Goal: Task Accomplishment & Management: Use online tool/utility

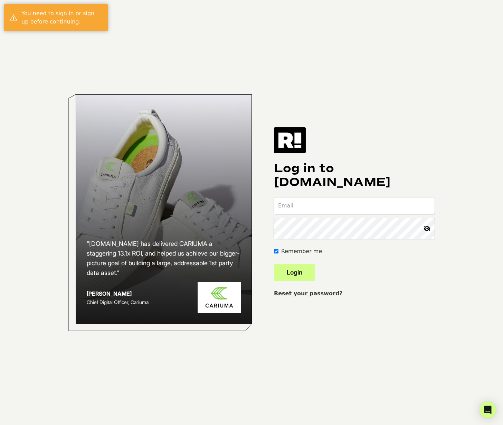
type input "tools@myessentia.com"
click at [307, 280] on button "Login" at bounding box center [294, 272] width 41 height 17
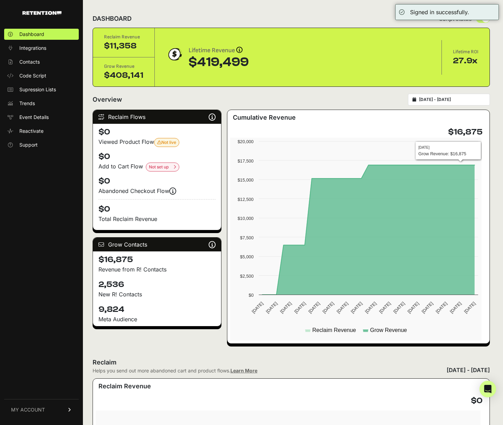
click at [456, 102] on input "2025-07-12 - 2025-08-11" at bounding box center [452, 100] width 66 height 6
type input "2025-07-12"
type input "[DATE]"
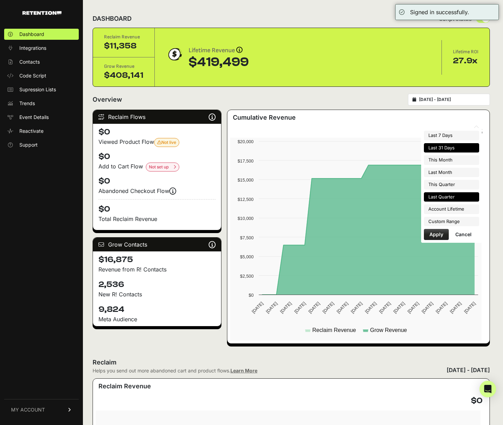
type input "2025-08-01"
type input "2025-08-31"
type input "2025-07-01"
type input "2025-07-31"
type input "2025-07-01"
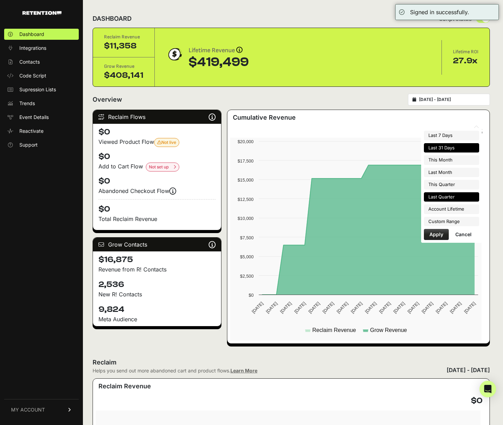
type input "2025-09-30"
type input "2025-07-12"
type input "[DATE]"
type input "2025-04-01"
type input "2025-06-30"
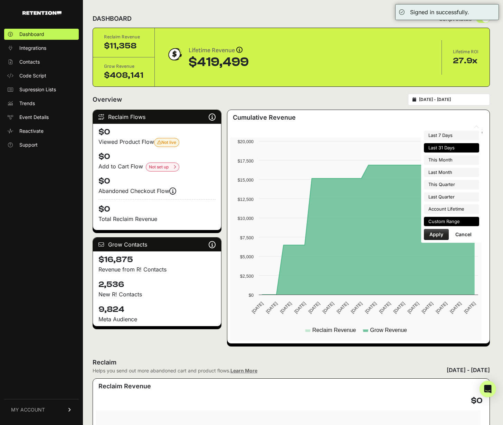
type input "2023-02-02"
type input "[DATE]"
click at [461, 220] on li "Custom Range" at bounding box center [451, 222] width 55 height 10
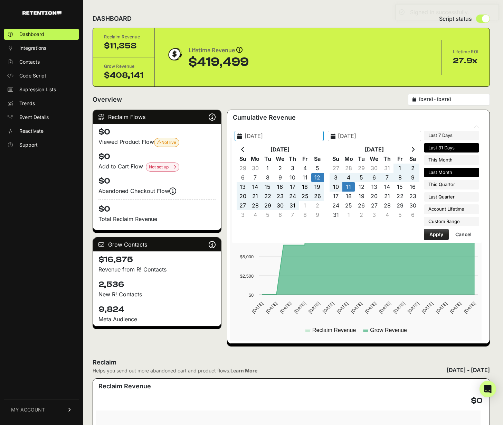
type input "2025-07-01"
type input "2025-07-31"
type input "2025-08-01"
type input "2025-08-31"
type input "2025-07-12"
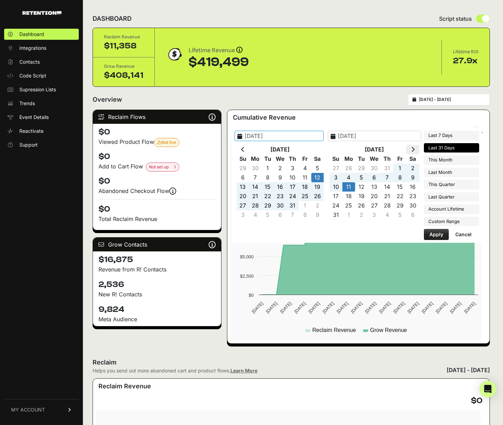
type input "[DATE]"
type input "2025-07-01"
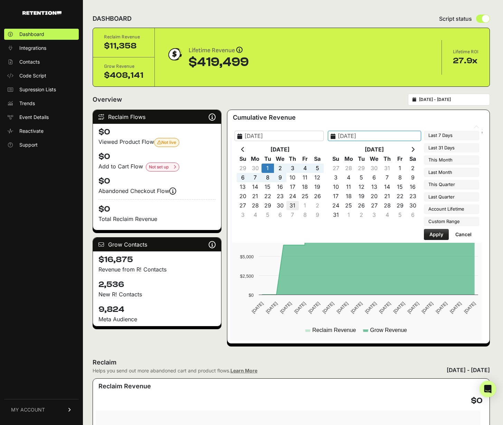
type input "2025-07-31"
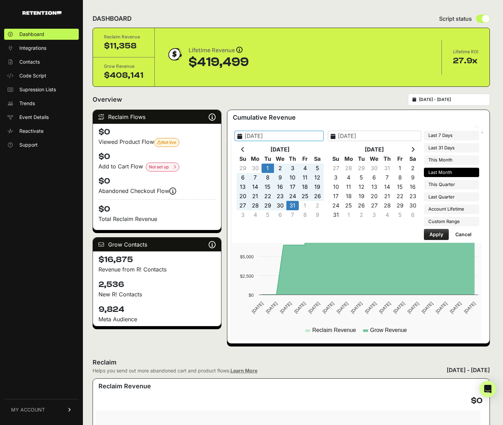
type input "2025-07-01"
click at [434, 238] on button "Apply" at bounding box center [436, 234] width 25 height 11
type input "2025-07-01 - 2025-07-31"
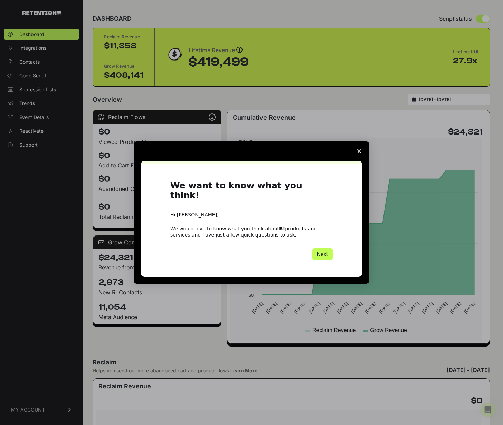
click at [326, 248] on button "Next" at bounding box center [322, 254] width 20 height 12
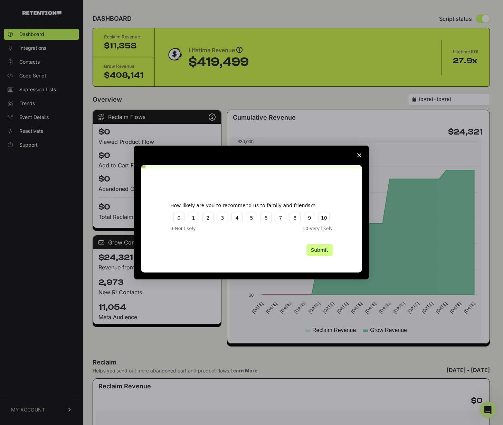
click at [359, 154] on icon "Close survey" at bounding box center [359, 155] width 4 height 4
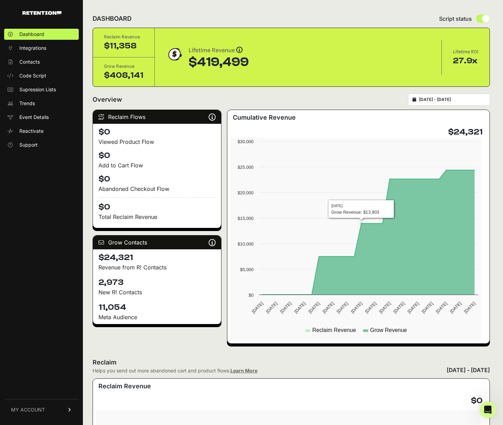
click at [365, 105] on div "Overview 2025-07-01 - 2025-07-31" at bounding box center [291, 100] width 397 height 12
click at [245, 105] on div "Overview 2025-07-01 - 2025-07-31" at bounding box center [291, 100] width 397 height 12
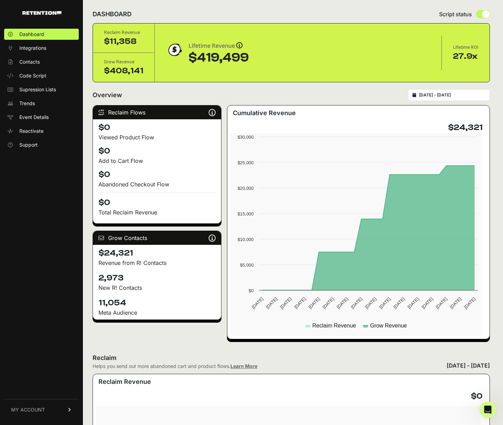
scroll to position [5, 0]
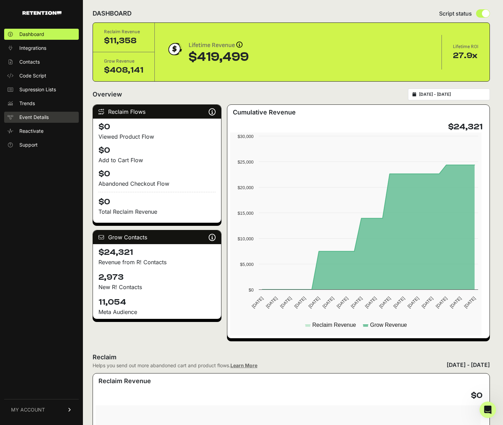
click at [46, 121] on span "Event Details" at bounding box center [33, 117] width 29 height 7
click at [43, 121] on span "Event Details" at bounding box center [33, 117] width 29 height 7
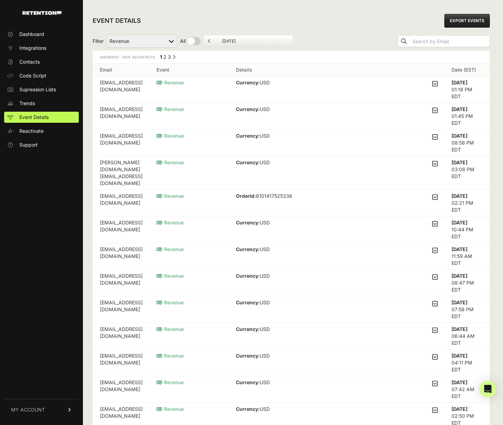
click at [229, 216] on td "Revenue" at bounding box center [189, 203] width 79 height 27
click at [432, 200] on icon at bounding box center [435, 197] width 6 height 6
click at [0, 0] on input "checkbox" at bounding box center [0, 0] width 0 height 0
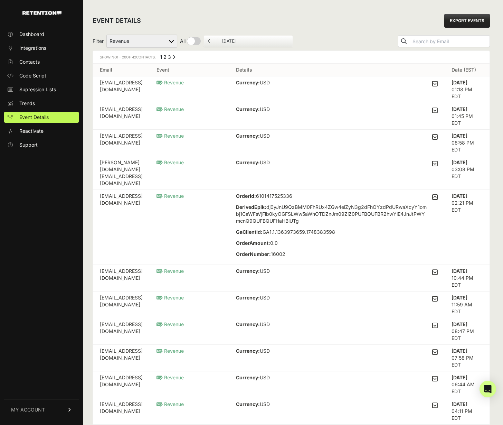
click at [432, 167] on icon at bounding box center [435, 163] width 6 height 6
click at [0, 0] on input "checkbox" at bounding box center [0, 0] width 0 height 0
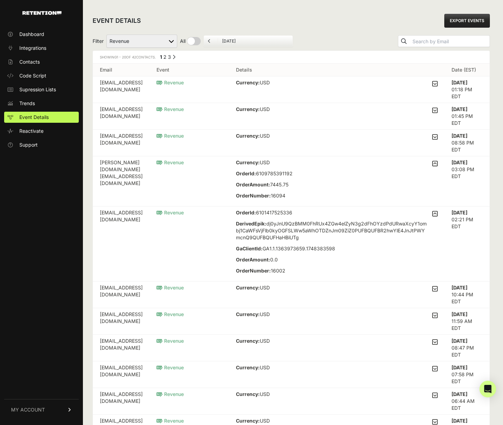
click at [432, 140] on icon at bounding box center [435, 137] width 6 height 6
click at [0, 0] on input "checkbox" at bounding box center [0, 0] width 0 height 0
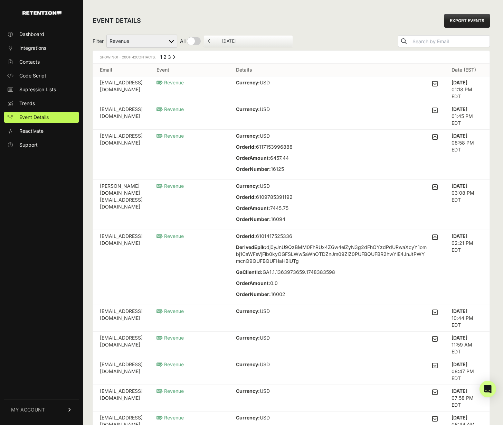
drag, startPoint x: 432, startPoint y: 155, endPoint x: 429, endPoint y: 135, distance: 20.6
click at [432, 113] on icon at bounding box center [435, 110] width 6 height 6
click at [0, 0] on input "checkbox" at bounding box center [0, 0] width 0 height 0
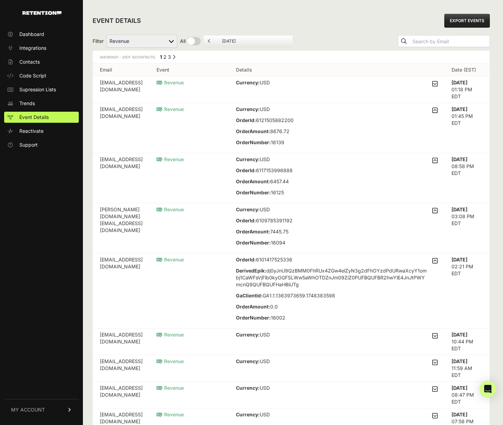
click at [432, 87] on icon at bounding box center [435, 84] width 6 height 6
click at [0, 0] on input "checkbox" at bounding box center [0, 0] width 0 height 0
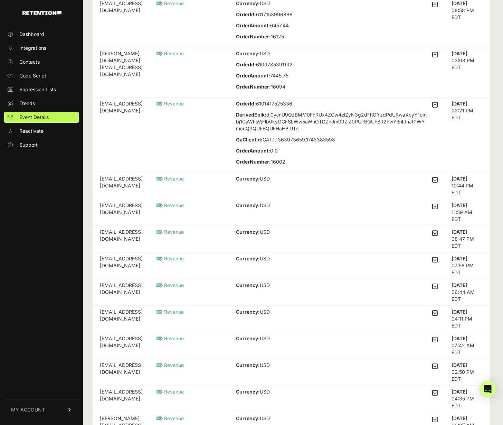
scroll to position [179, 0]
click at [432, 109] on icon at bounding box center [435, 105] width 6 height 6
click at [0, 0] on input "checkbox" at bounding box center [0, 0] width 0 height 0
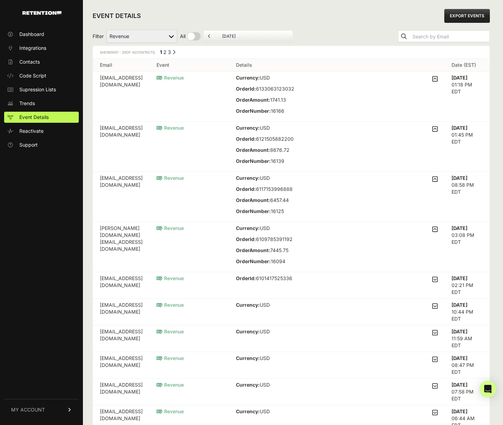
scroll to position [0, 0]
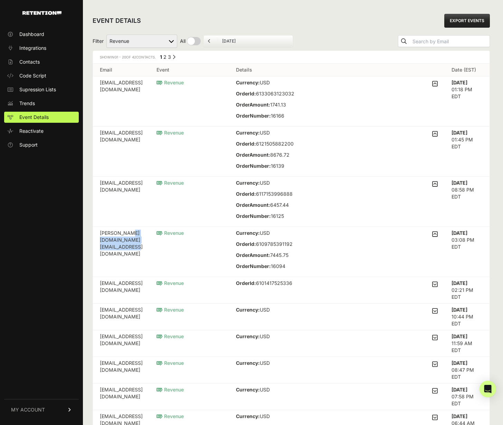
drag, startPoint x: 208, startPoint y: 301, endPoint x: 103, endPoint y: 301, distance: 104.4
click at [103, 277] on td "sarah.amazon.amazon@gmail.com" at bounding box center [121, 252] width 57 height 50
copy td "sarah.amazon.amazon@gmail.com"
drag, startPoint x: 167, startPoint y: 238, endPoint x: 99, endPoint y: 236, distance: 68.5
click at [99, 227] on td "ansky11@gmail.com" at bounding box center [121, 202] width 57 height 50
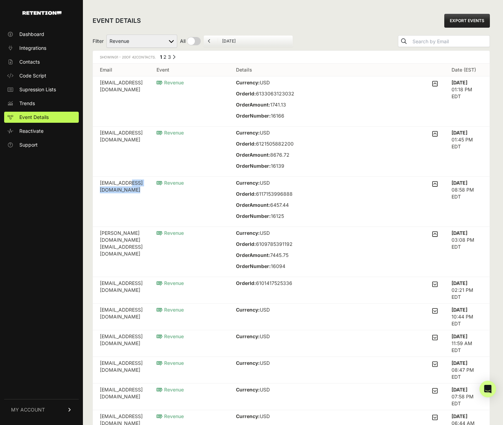
copy td "ansky11@gmail.com"
drag, startPoint x: 195, startPoint y: 178, endPoint x: 99, endPoint y: 176, distance: 96.4
click at [99, 176] on td "michaelmatheson5@gmail.com" at bounding box center [121, 151] width 57 height 50
copy td "michaelmatheson5@gmail.com"
drag, startPoint x: 178, startPoint y: 113, endPoint x: 103, endPoint y: 112, distance: 74.6
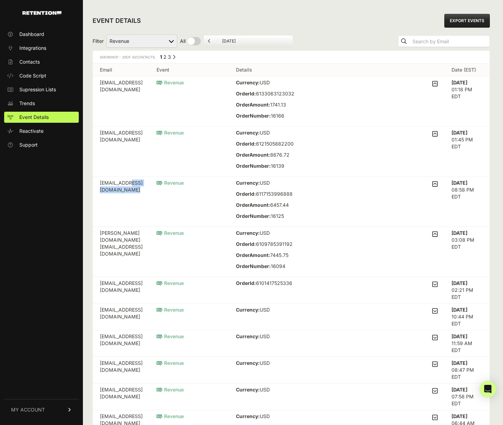
click at [103, 112] on td "eve@alinea-invest.com" at bounding box center [121, 101] width 57 height 50
copy td "eve@alinea-invest.com"
click at [315, 20] on div "EVENT DETAILS EXPORT EVENTS" at bounding box center [291, 21] width 397 height 22
click at [320, 30] on div "EVENT DETAILS EXPORT EVENTS" at bounding box center [291, 21] width 397 height 22
click at [335, 27] on div "EVENT DETAILS EXPORT EVENTS" at bounding box center [291, 21] width 397 height 22
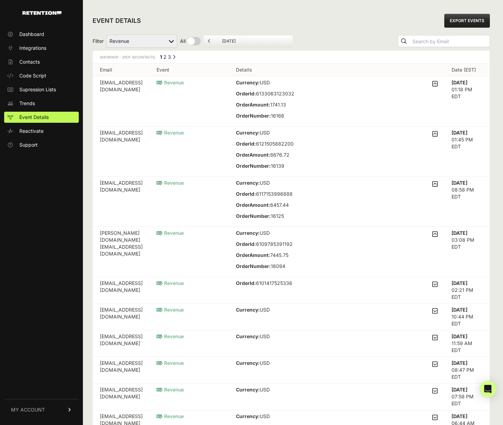
click at [177, 48] on select "Added to Cart Reclaim Checkout Started Reclaim Revenue Viewed Product Reclaim" at bounding box center [141, 41] width 71 height 13
select select "Viewed Product Reclaim"
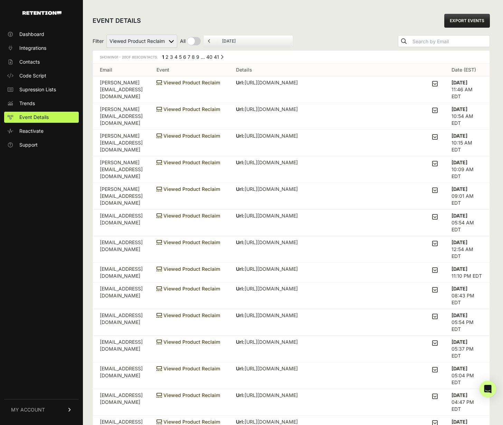
click at [460, 24] on link "EXPORT EVENTS" at bounding box center [467, 21] width 46 height 14
click at [279, 32] on div "EVENT DETAILS EXPORT EVENTS" at bounding box center [291, 21] width 397 height 22
click at [177, 48] on select "Added to Cart Reclaim Checkout Started Reclaim Revenue Viewed Product Reclaim" at bounding box center [141, 41] width 71 height 13
select select "cart"
click at [284, 19] on div "EVENT DETAILS EXPORT EVENTS" at bounding box center [291, 21] width 397 height 22
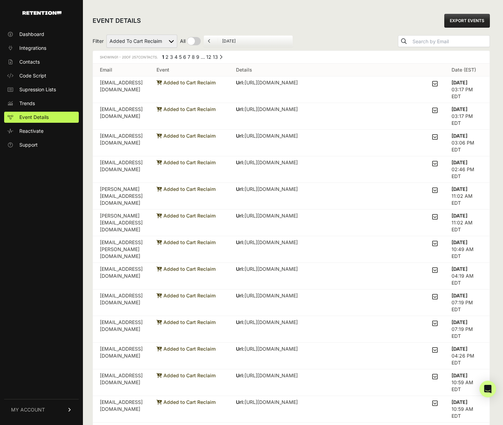
click at [346, 18] on div "EVENT DETAILS EXPORT EVENTS" at bounding box center [291, 21] width 397 height 22
click at [150, 263] on td "[EMAIL_ADDRESS][PERSON_NAME][DOMAIN_NAME]" at bounding box center [121, 249] width 57 height 27
drag, startPoint x: 345, startPoint y: 290, endPoint x: 308, endPoint y: 204, distance: 93.3
click at [345, 209] on td "Url: [URL][DOMAIN_NAME] Name: Comfort Latex Pillow Price: 165 Variant: Organic …" at bounding box center [337, 196] width 216 height 27
click at [147, 48] on select "Added to Cart Reclaim Checkout Started Reclaim Revenue Viewed Product Reclaim" at bounding box center [141, 41] width 71 height 13
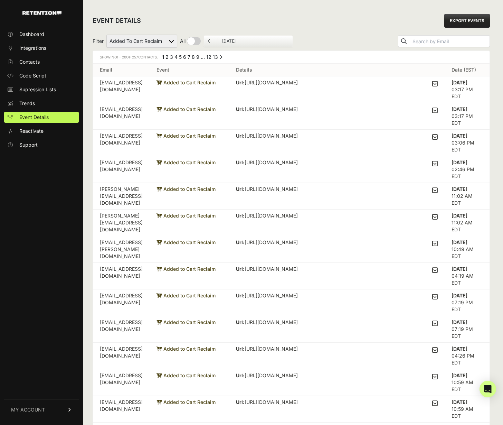
select select "Checkout Started Reclaim"
click at [212, 21] on div "EVENT DETAILS EXPORT EVENTS" at bounding box center [291, 21] width 397 height 22
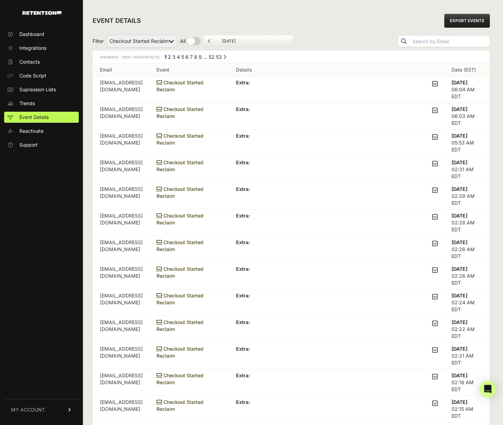
click at [469, 24] on link "EXPORT EVENTS" at bounding box center [467, 21] width 46 height 14
click at [366, 263] on td "Extra: LineItem: Product: Id: 1355596922992 Url: /products/organic-sheets Price…" at bounding box center [337, 249] width 216 height 27
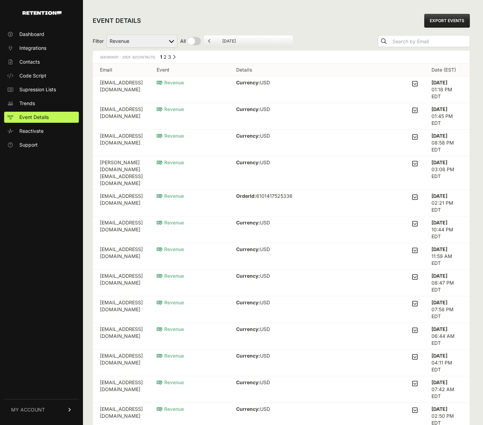
click at [223, 18] on div "EVENT DETAILS EXPORT EVENTS" at bounding box center [281, 21] width 377 height 22
click at [329, 32] on div "EVENT DETAILS EXPORT EVENTS" at bounding box center [281, 21] width 377 height 22
click at [177, 48] on select "Added to Cart Reclaim Checkout Started Reclaim Revenue Viewed Product Reclaim" at bounding box center [141, 41] width 71 height 13
select select "cart"
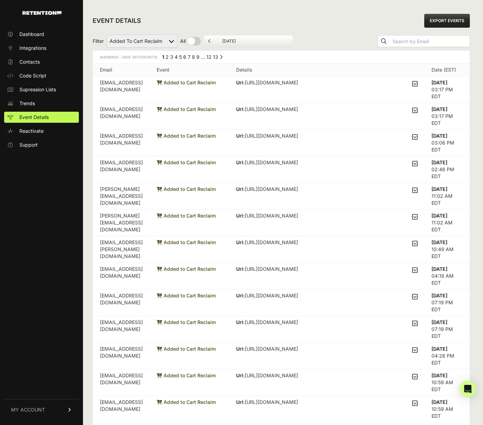
click at [435, 24] on link "EXPORT EVENTS" at bounding box center [447, 21] width 46 height 14
click at [284, 30] on div "EVENT DETAILS EXPORT EVENTS" at bounding box center [281, 21] width 377 height 22
